Goal: Task Accomplishment & Management: Manage account settings

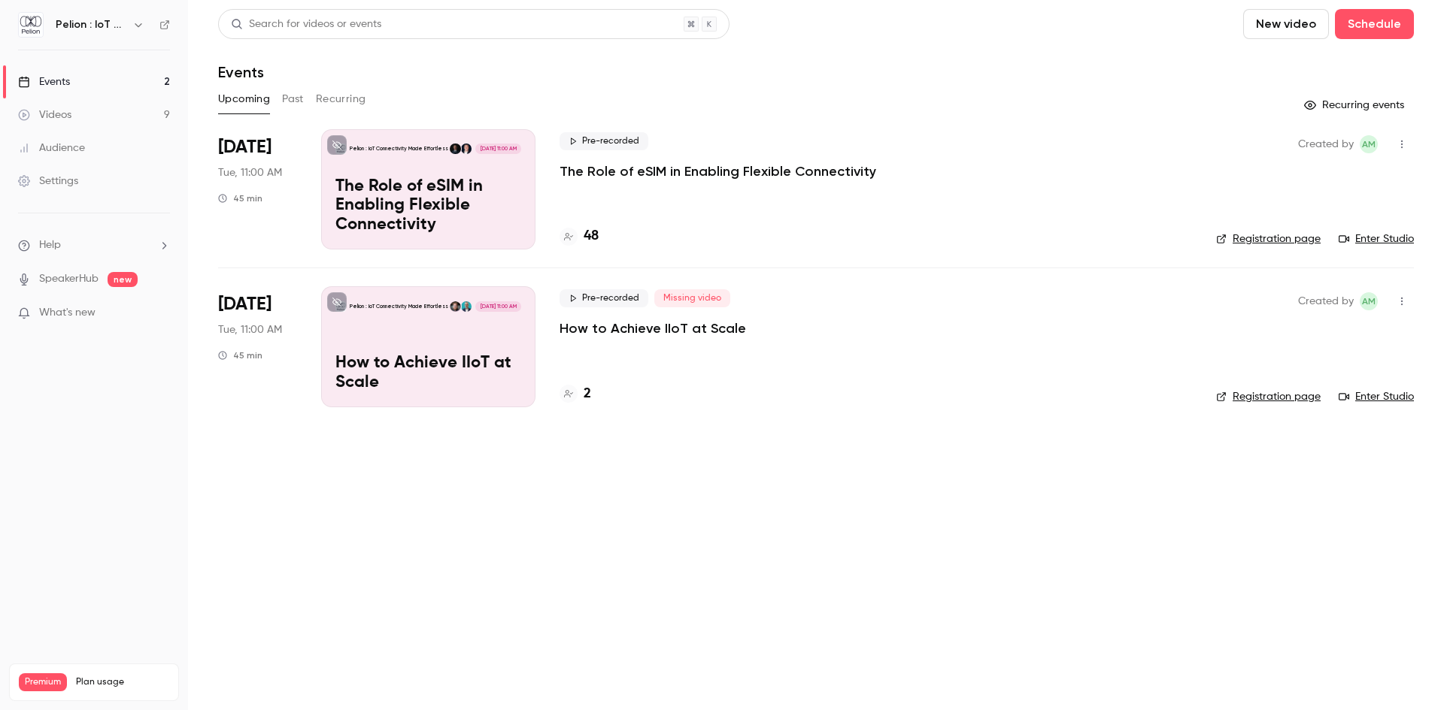
click at [118, 118] on link "Videos 9" at bounding box center [94, 114] width 188 height 33
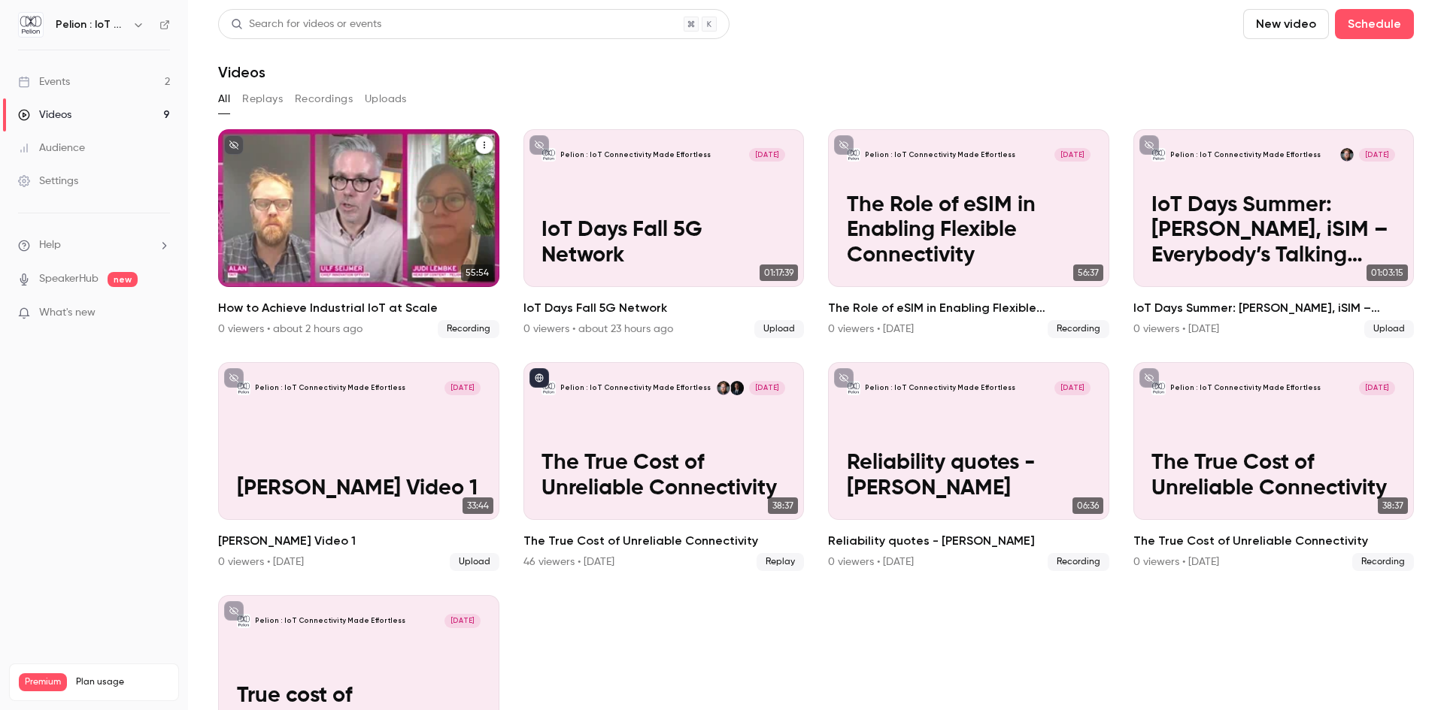
click at [278, 238] on p "How to Achieve Industrial IoT at Scale" at bounding box center [359, 243] width 244 height 50
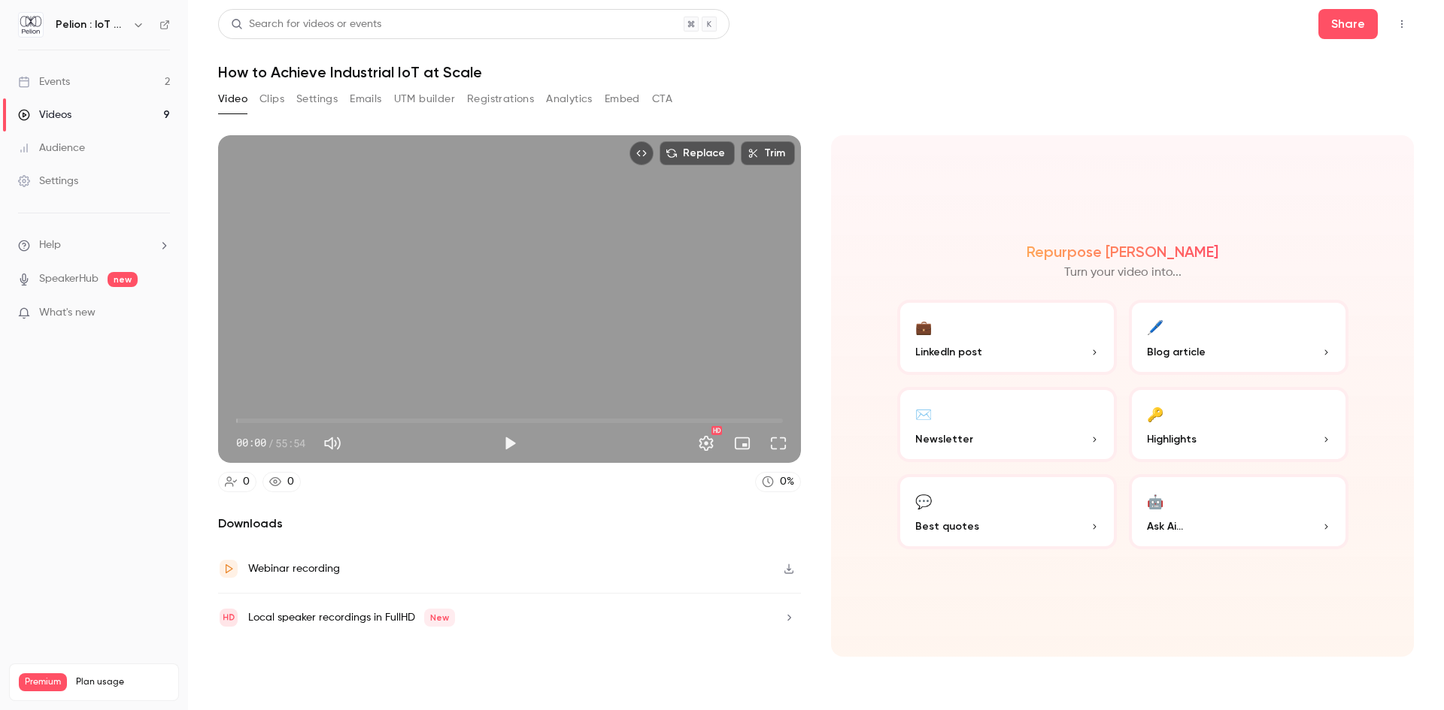
click at [789, 568] on icon "button" at bounding box center [789, 569] width 12 height 11
click at [72, 87] on link "Events 2" at bounding box center [94, 81] width 188 height 33
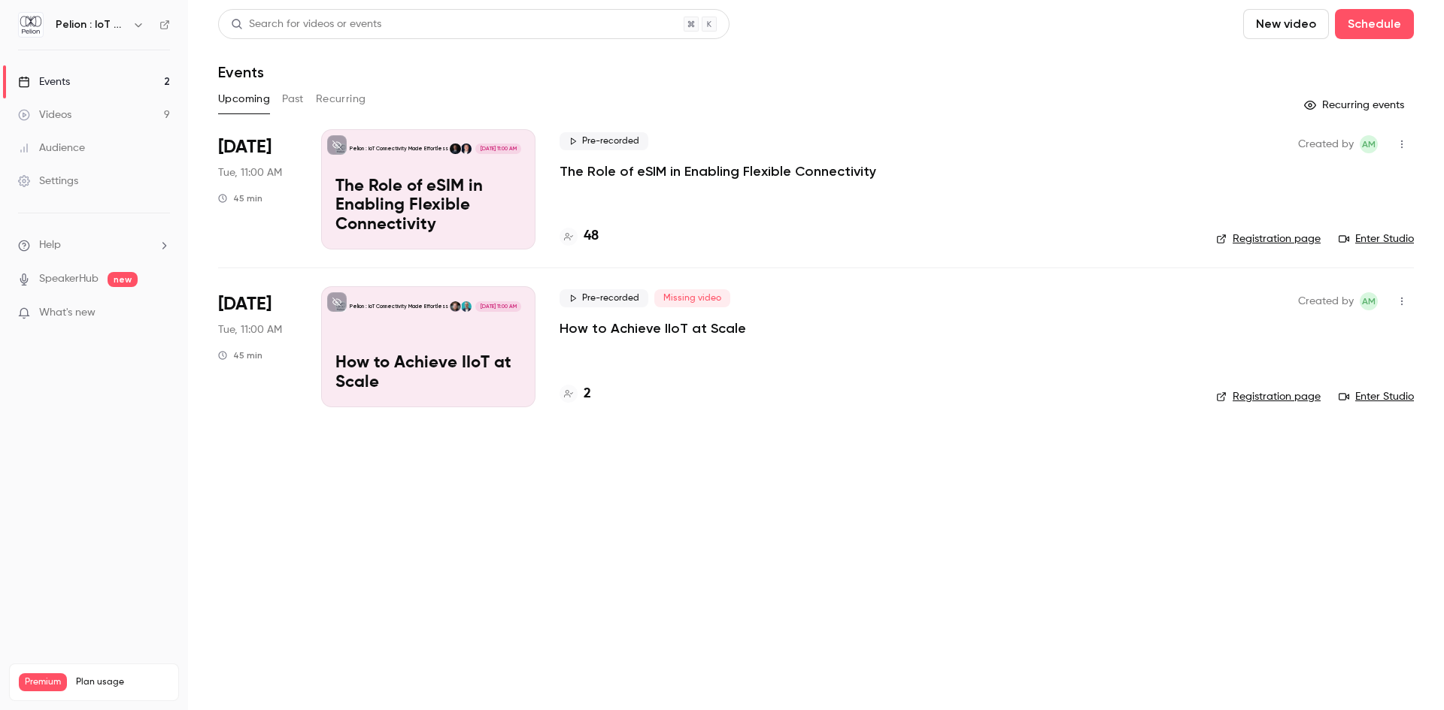
click at [441, 326] on div "Pelion : IoT Connectivity Made Effortless Oct 28, 11:00 AM How to Achieve IIoT …" at bounding box center [428, 346] width 214 height 120
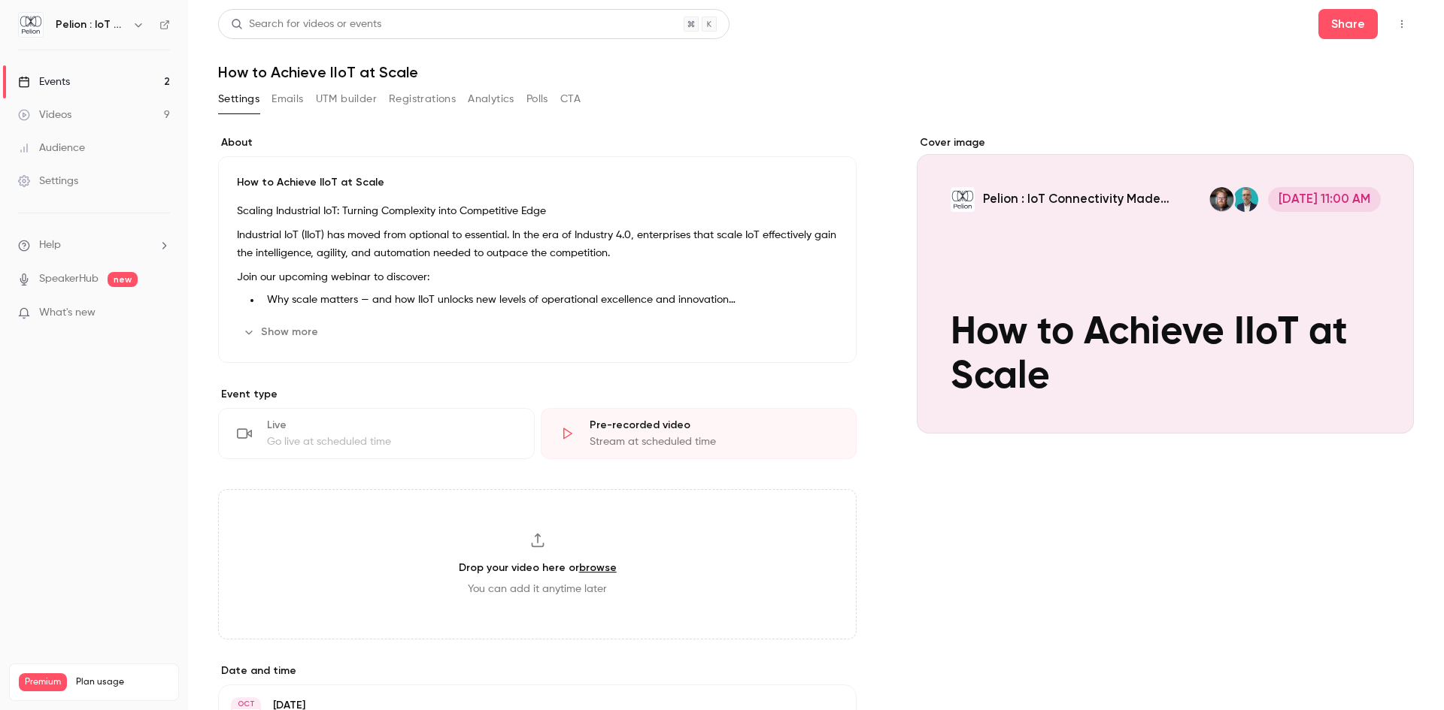
click at [486, 574] on h3 "Drop your video here or browse" at bounding box center [538, 568] width 158 height 16
type input "**********"
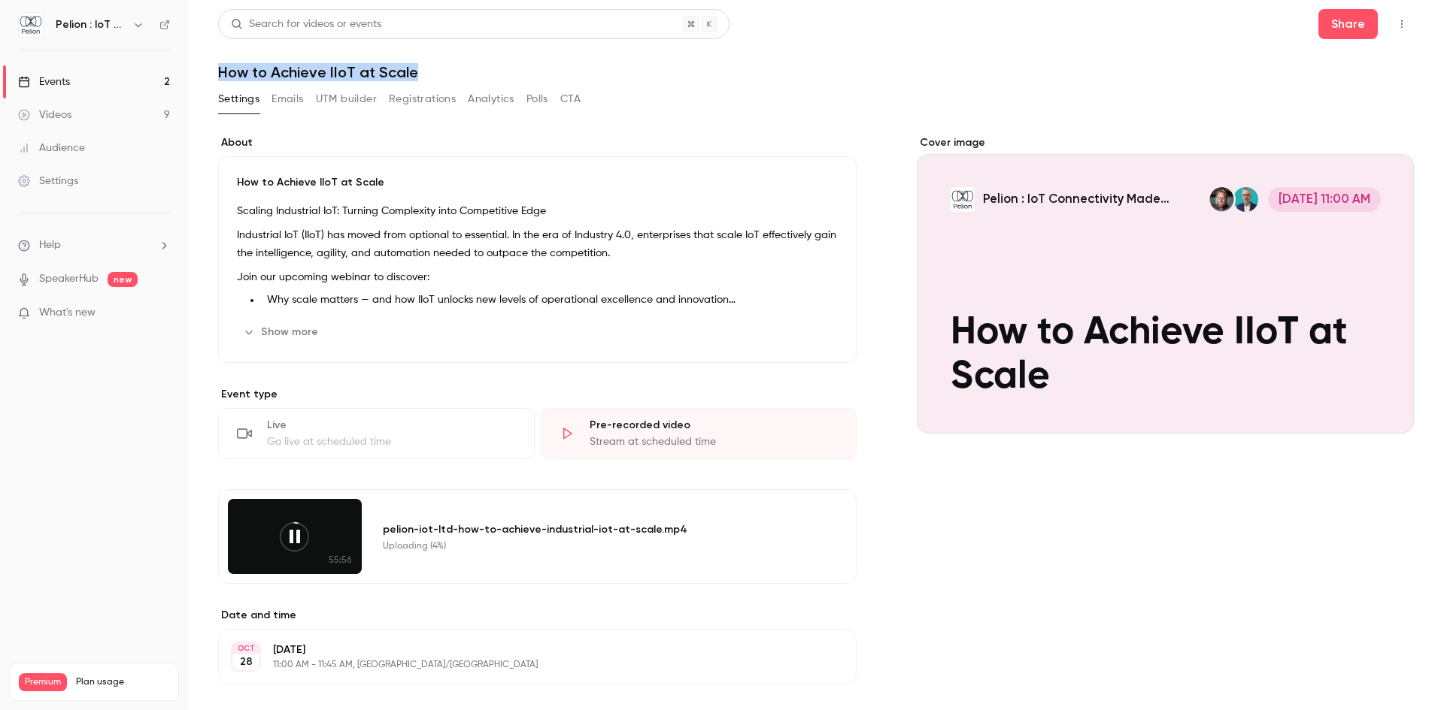
drag, startPoint x: 420, startPoint y: 73, endPoint x: 215, endPoint y: 77, distance: 205.3
click at [215, 77] on main "Search for videos or events Share How to Achieve IIoT at Scale Settings Emails …" at bounding box center [816, 355] width 1256 height 710
copy h1 "How to Achieve IIoT at Scale"
click at [293, 532] on icon at bounding box center [294, 537] width 34 height 34
click at [292, 539] on icon at bounding box center [294, 537] width 34 height 34
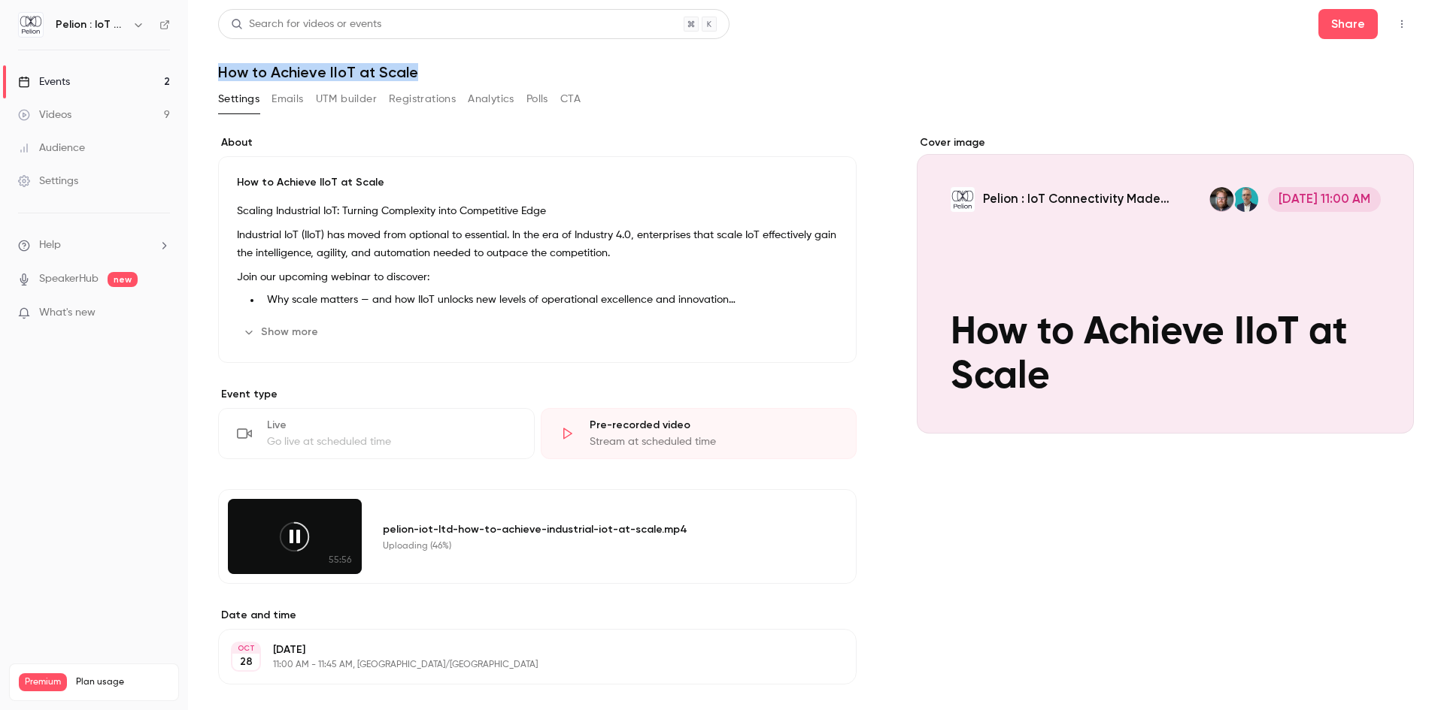
copy h1 "How to Achieve IIoT at Scale"
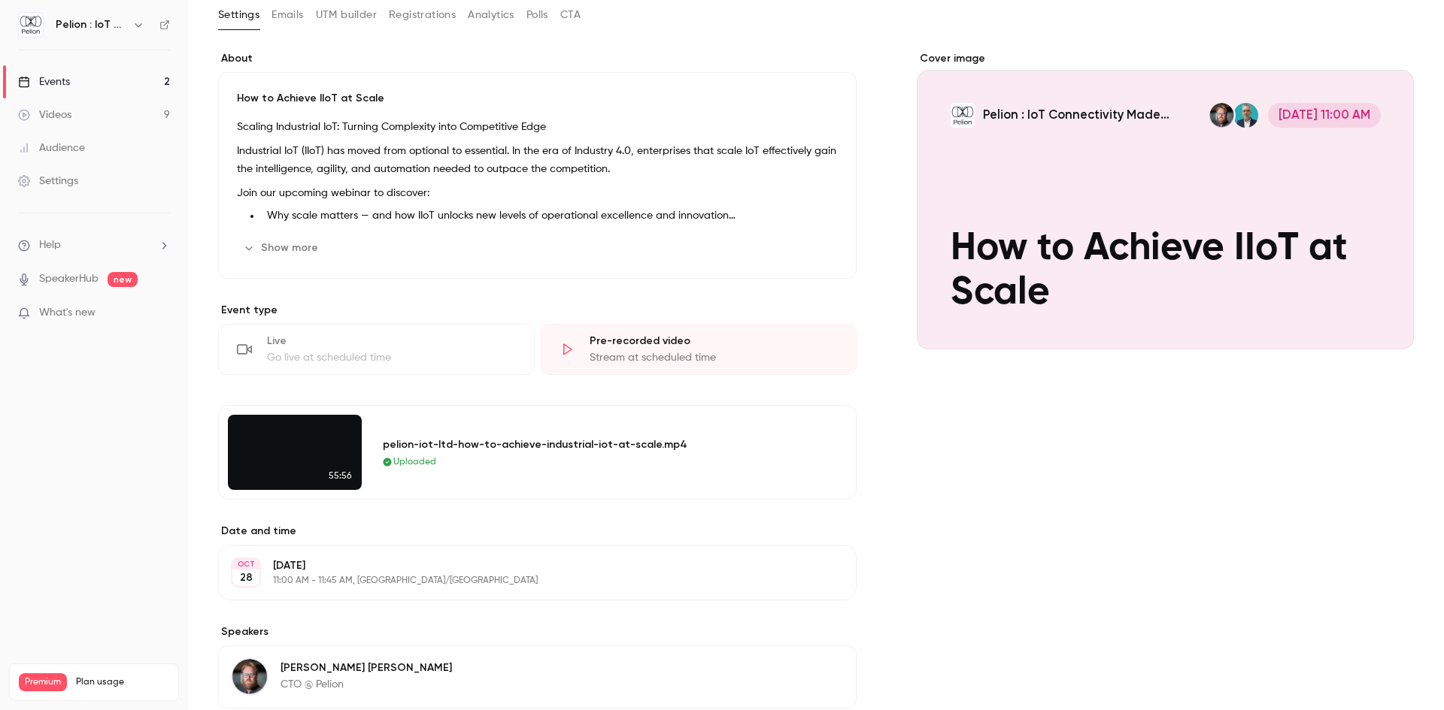
scroll to position [301, 0]
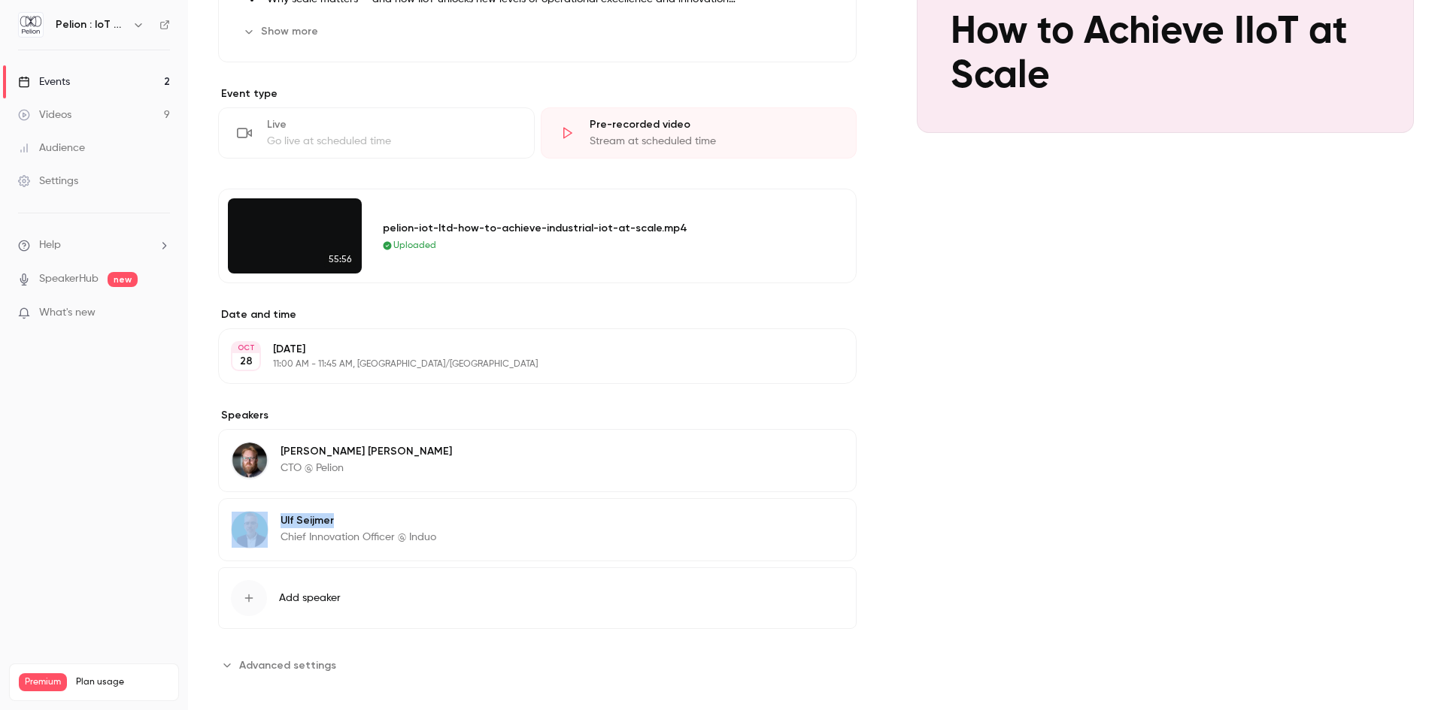
drag, startPoint x: 274, startPoint y: 513, endPoint x: 338, endPoint y: 516, distance: 64.0
click at [338, 516] on div "Ulf Seijmer Chief Innovation Officer @ Induo" at bounding box center [333, 530] width 205 height 38
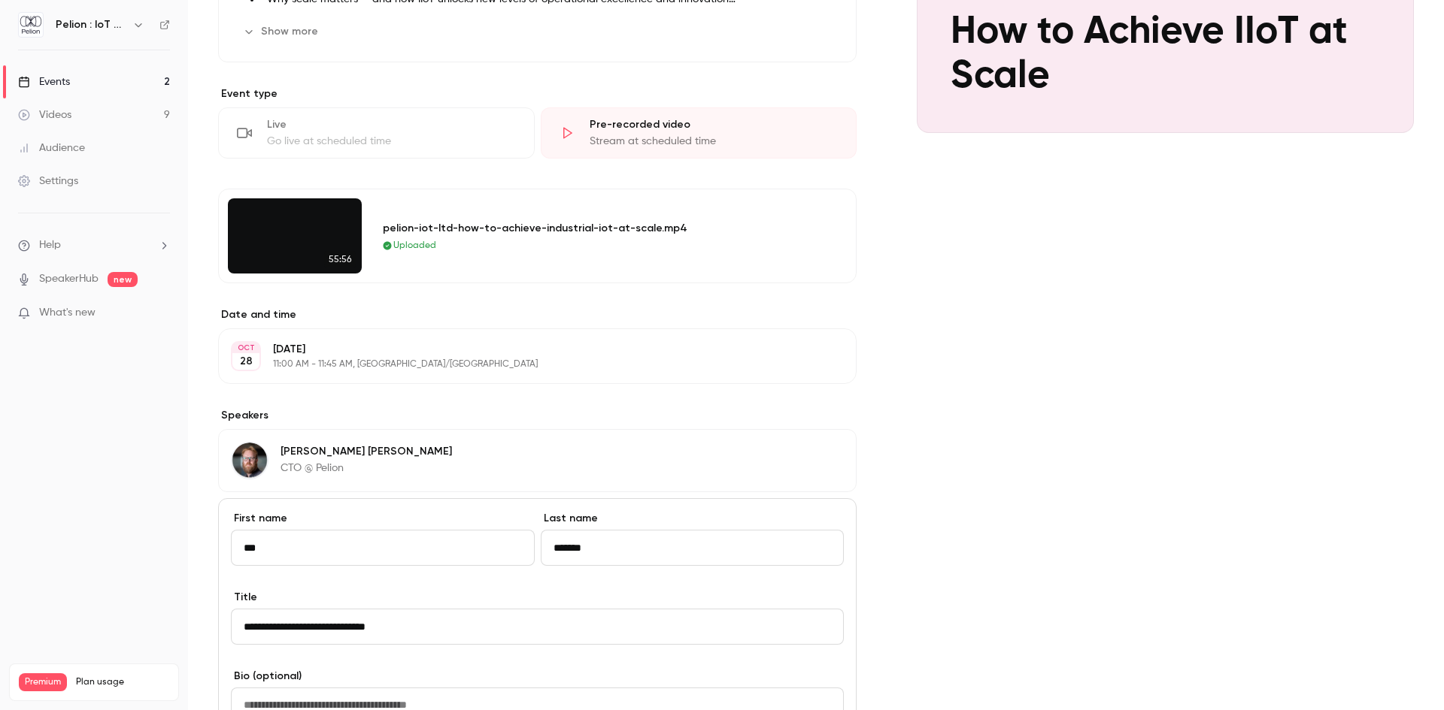
click at [1034, 323] on div "Cover image Pelion : IoT Connectivity Made Effortless Oct 28, 11:00 AM How to A…" at bounding box center [1164, 442] width 497 height 1215
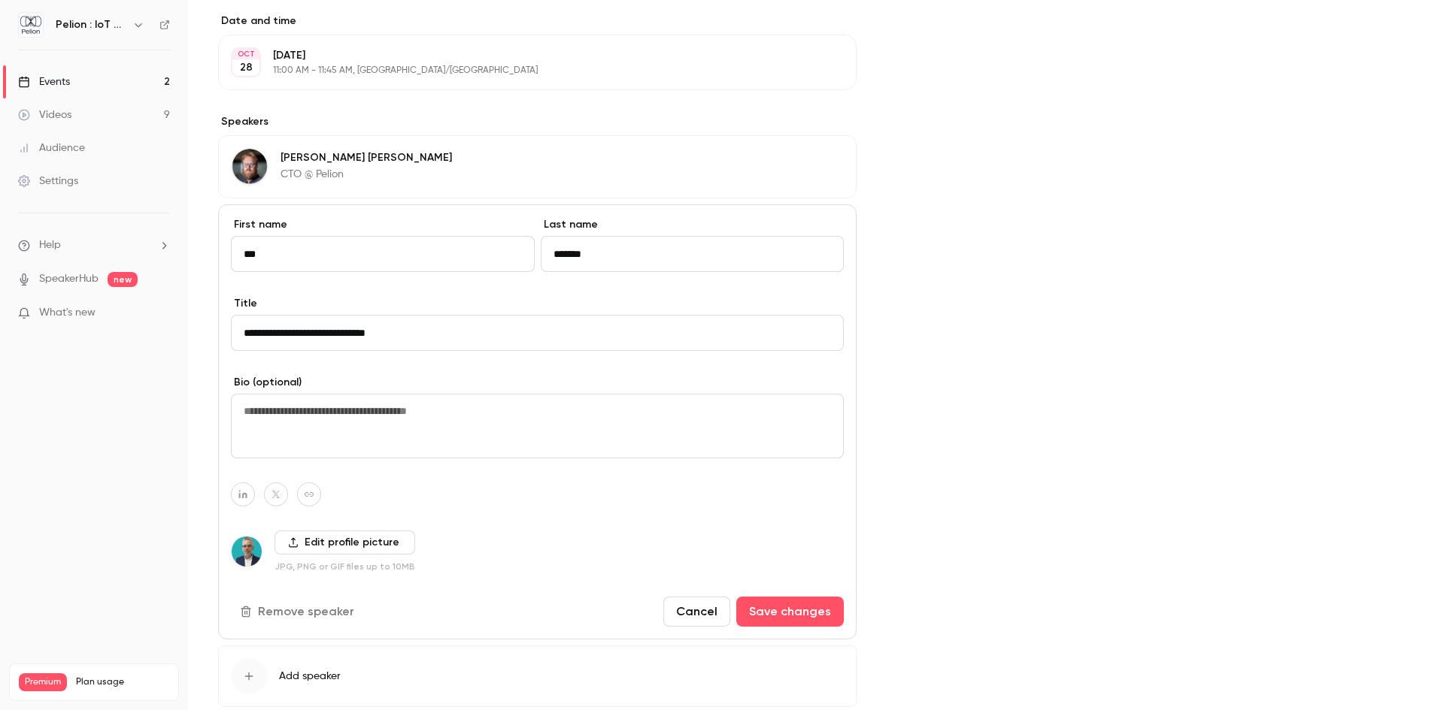
scroll to position [685, 0]
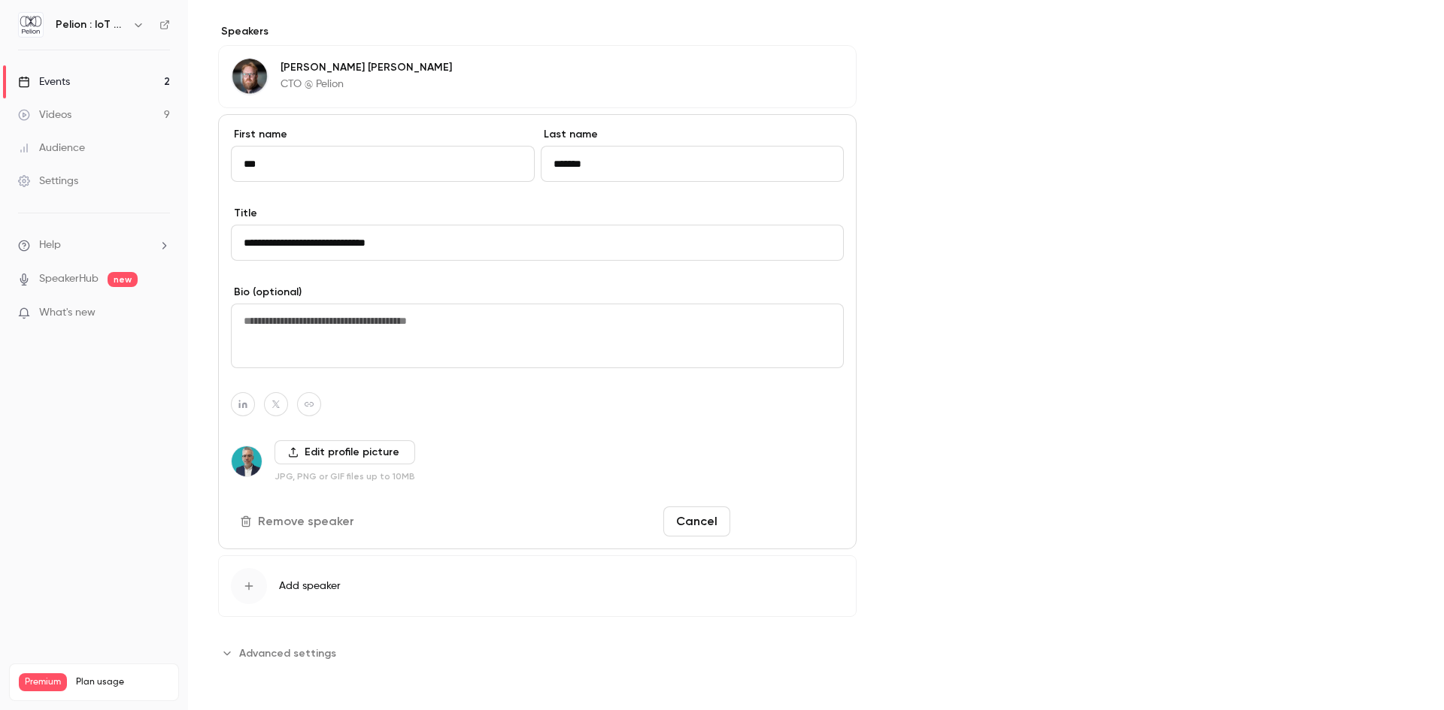
click at [789, 524] on button "Save changes" at bounding box center [790, 522] width 108 height 30
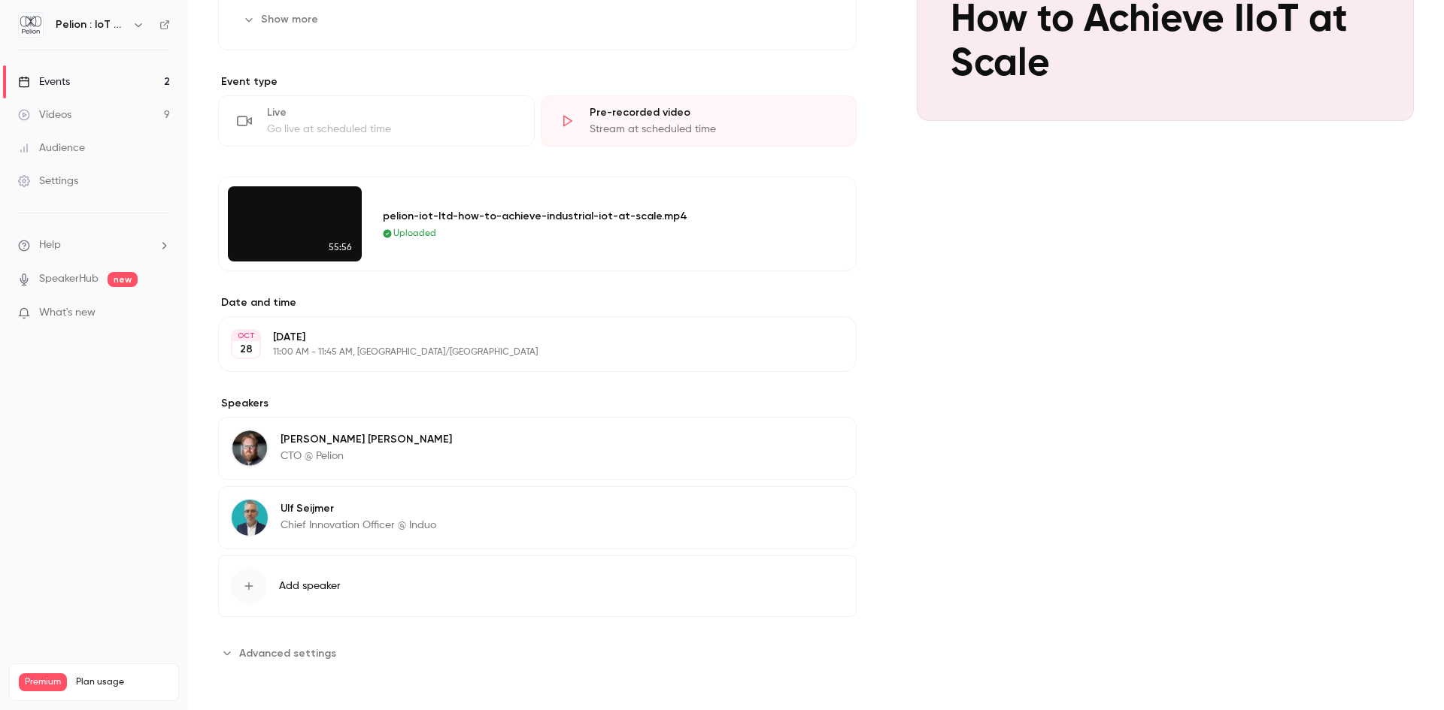
click at [434, 522] on p "Chief Innovation Officer @ Induo" at bounding box center [358, 525] width 156 height 15
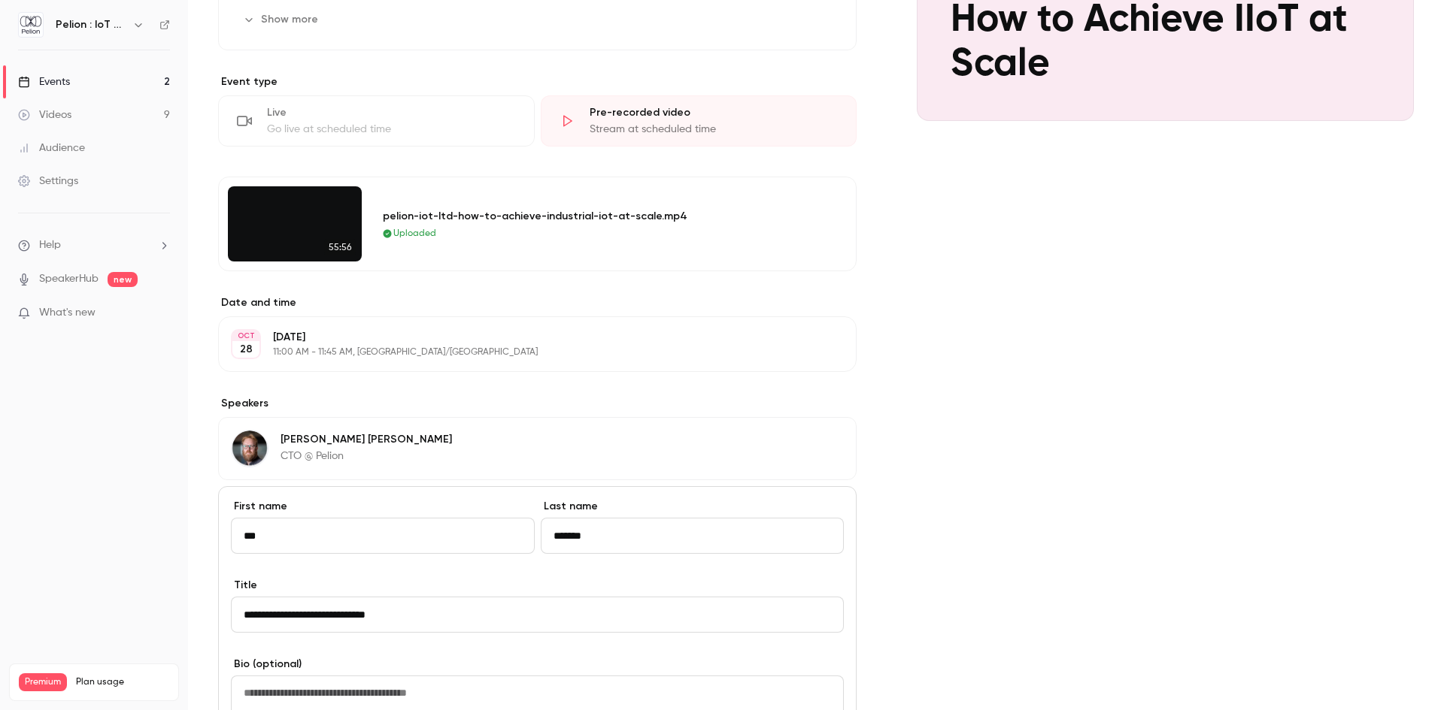
scroll to position [685, 0]
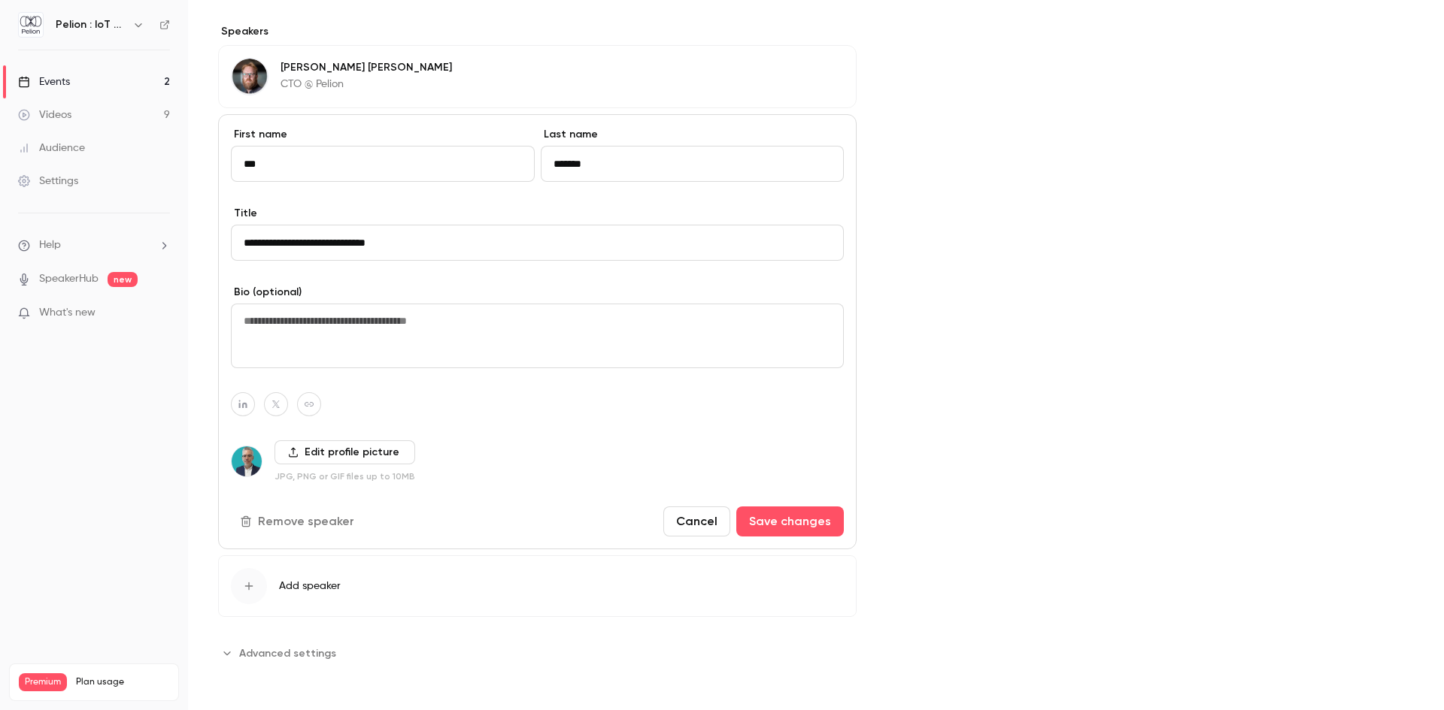
drag, startPoint x: 543, startPoint y: 160, endPoint x: 514, endPoint y: 160, distance: 28.6
click at [514, 160] on div "First name *** Last name *******" at bounding box center [537, 166] width 613 height 79
click at [776, 520] on button "Save changes" at bounding box center [790, 522] width 108 height 30
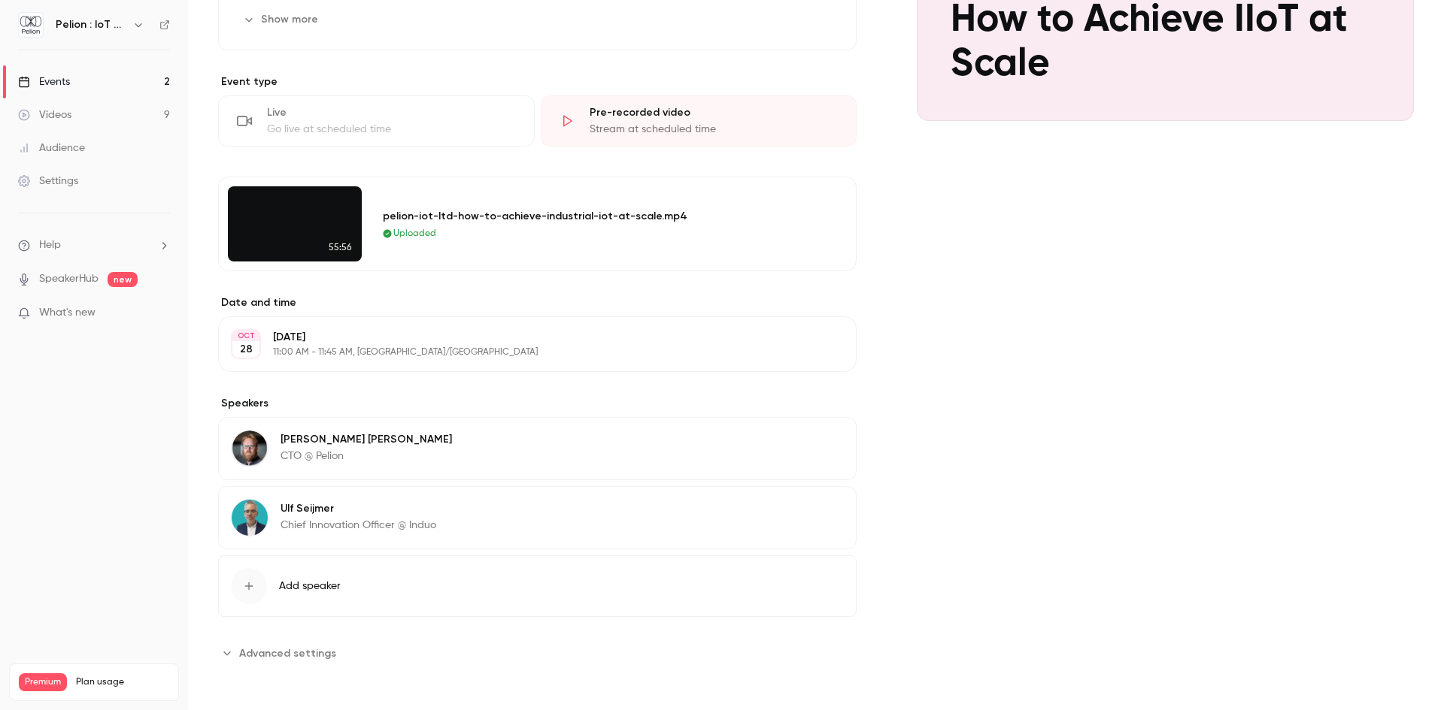
click at [1074, 497] on div "Cover image Pelion : IoT Connectivity Made Effortless Oct 28, 11:00 AM How to A…" at bounding box center [1164, 244] width 497 height 843
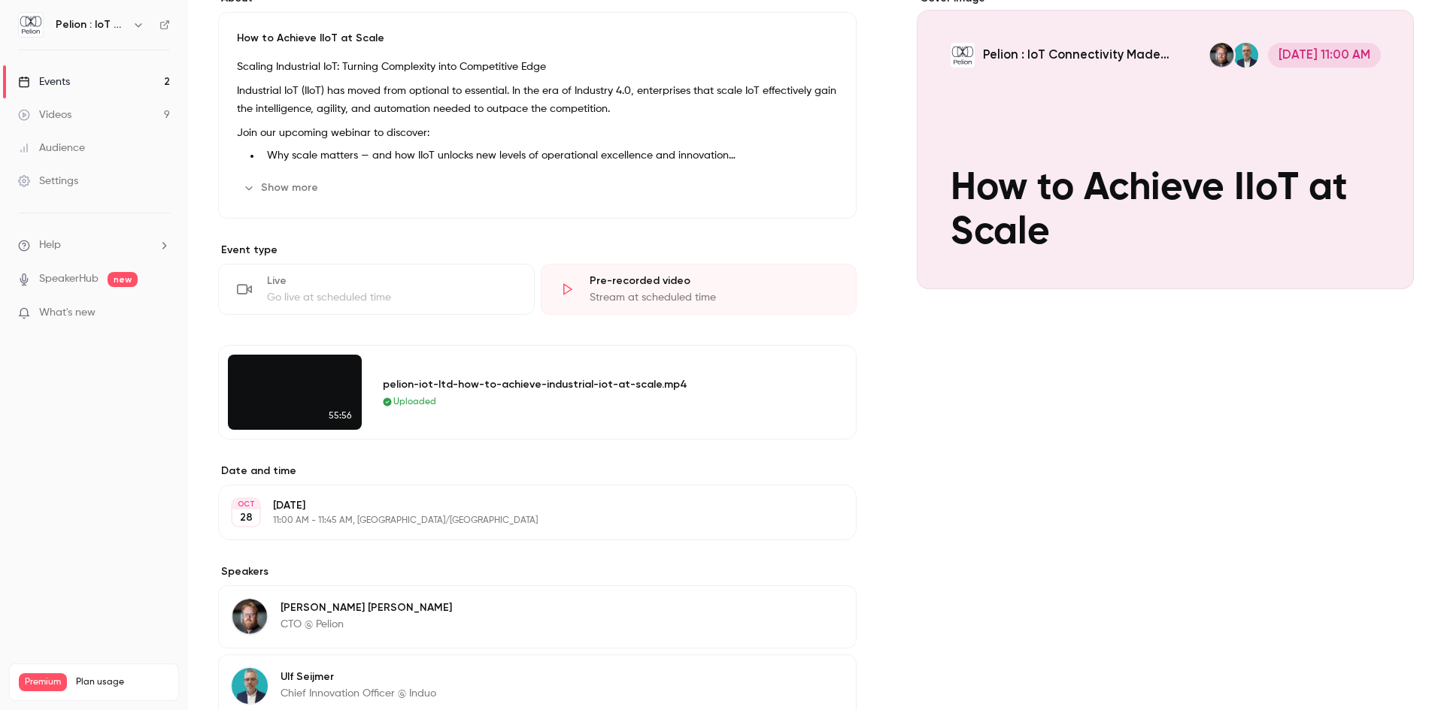
scroll to position [0, 0]
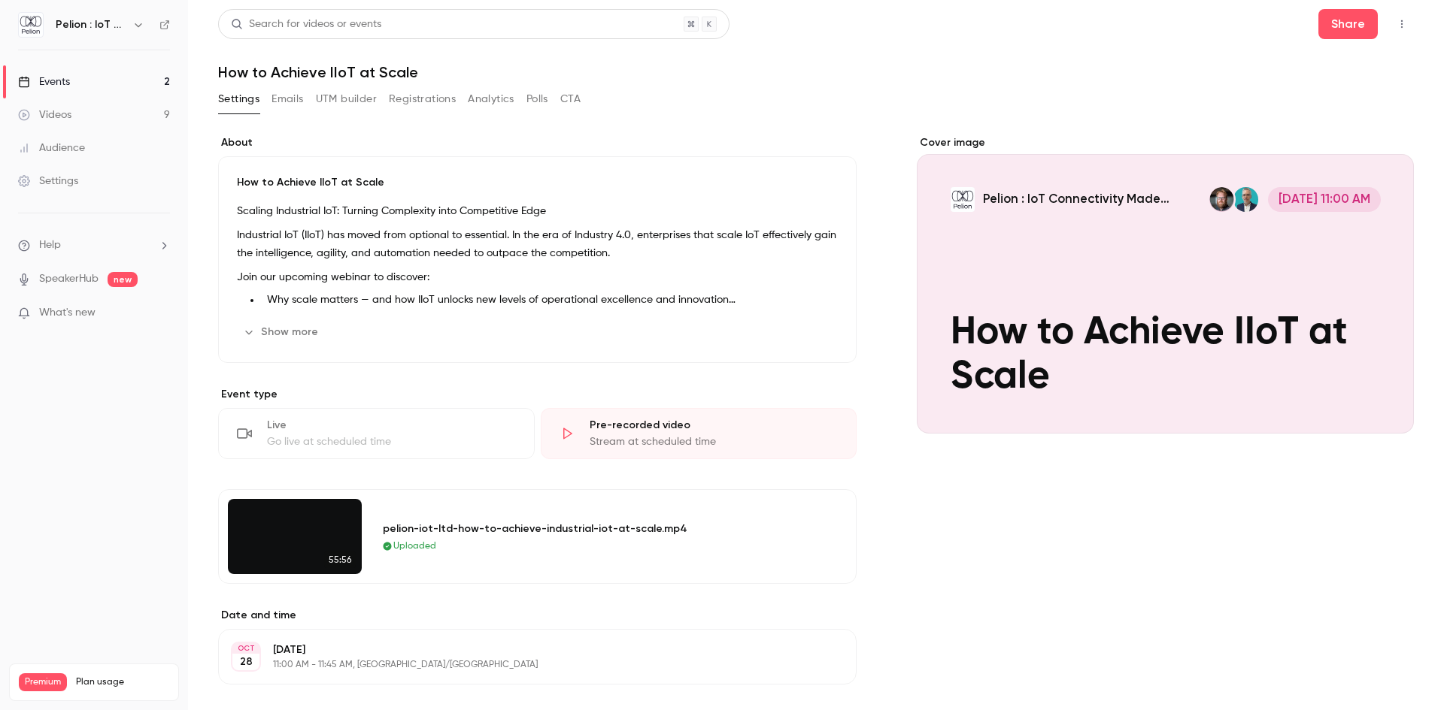
click at [761, 95] on div "Settings Emails UTM builder Registrations Analytics Polls CTA" at bounding box center [815, 102] width 1195 height 30
click at [297, 101] on button "Emails" at bounding box center [287, 99] width 32 height 24
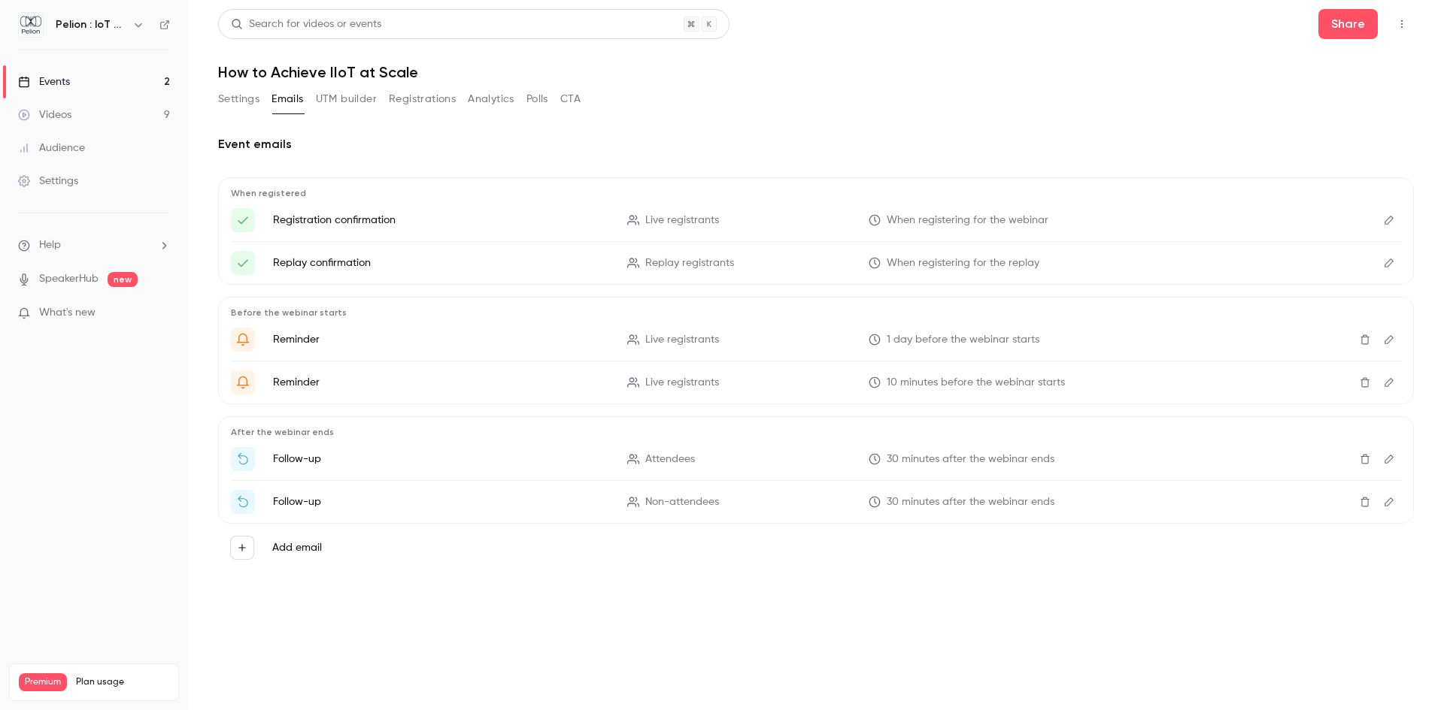
click at [251, 99] on button "Settings" at bounding box center [238, 99] width 41 height 24
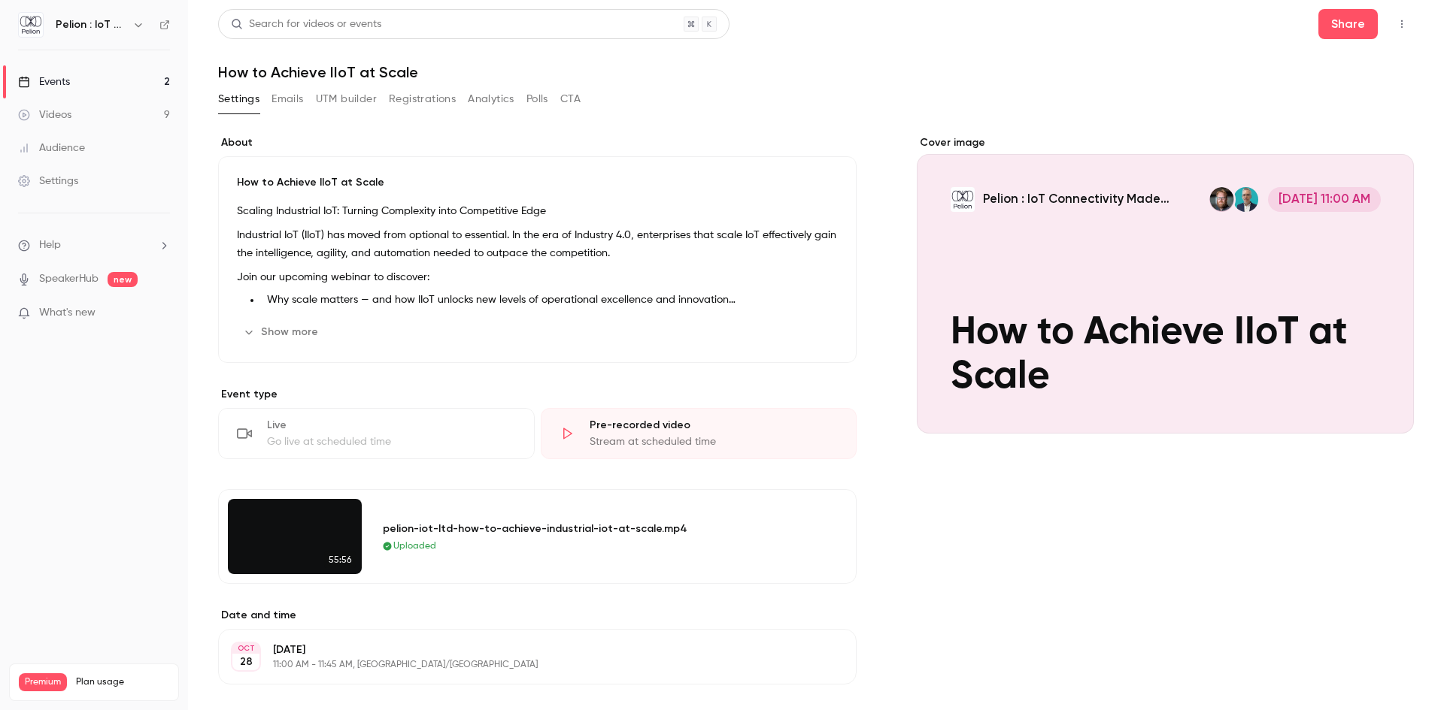
click at [71, 83] on link "Events 2" at bounding box center [94, 81] width 188 height 33
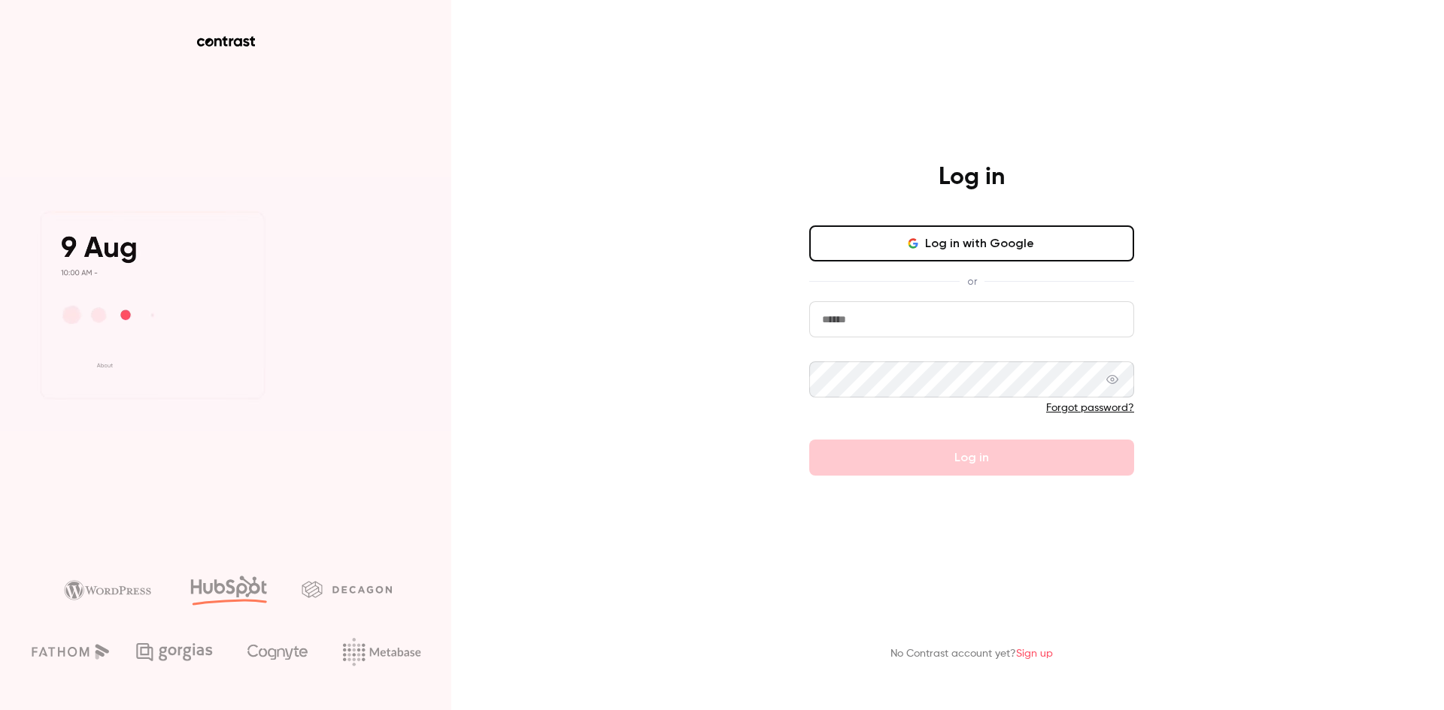
drag, startPoint x: 632, startPoint y: 202, endPoint x: 659, endPoint y: 220, distance: 32.5
click at [632, 202] on div "Log in Log in with Google or Forgot password? Log in No Contrast account yet? S…" at bounding box center [722, 355] width 1444 height 710
